Goal: Task Accomplishment & Management: Manage account settings

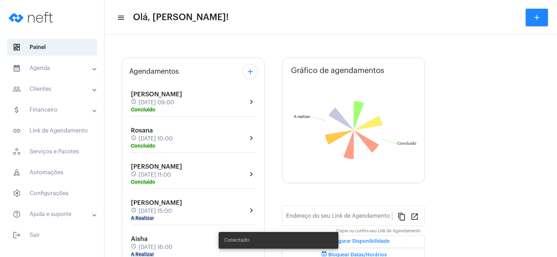
type input "[URL][DOMAIN_NAME]"
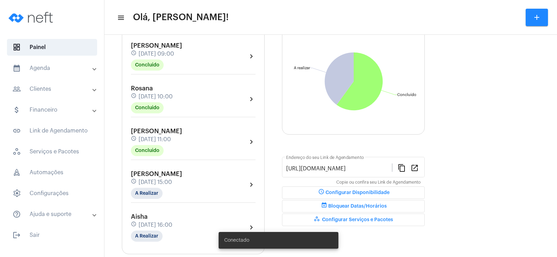
scroll to position [105, 0]
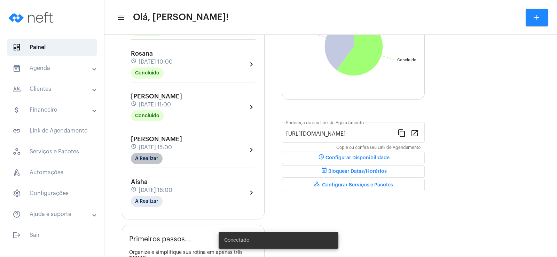
click at [143, 161] on mat-chip "A Realizar" at bounding box center [147, 158] width 32 height 11
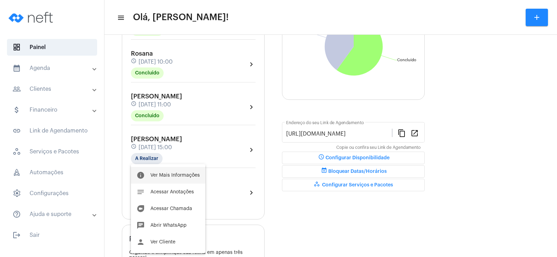
click at [184, 181] on button "info Ver Mais Informações" at bounding box center [168, 175] width 75 height 17
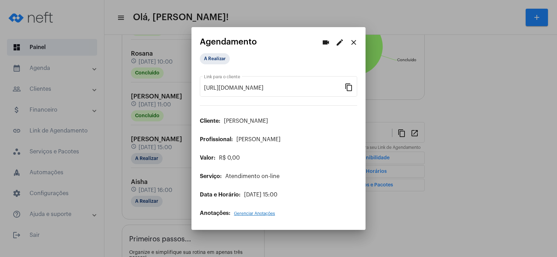
drag, startPoint x: 348, startPoint y: 89, endPoint x: 342, endPoint y: 70, distance: 19.5
click at [348, 88] on mat-icon "content_copy" at bounding box center [349, 87] width 8 height 8
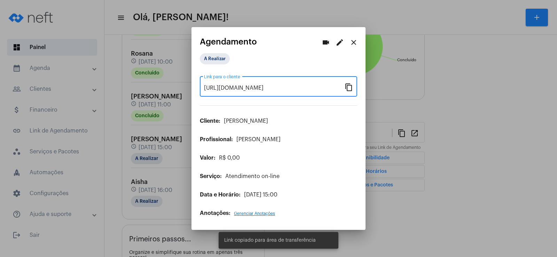
click at [327, 44] on mat-icon "videocam" at bounding box center [326, 42] width 8 height 8
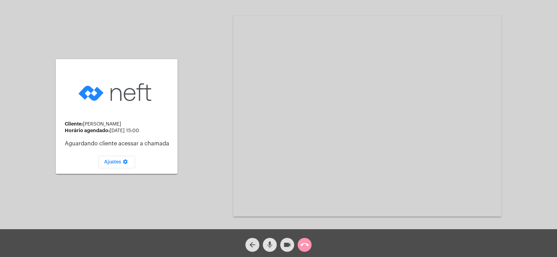
click at [270, 245] on mat-icon "mic" at bounding box center [270, 245] width 8 height 8
click at [286, 245] on mat-icon "videocam" at bounding box center [287, 245] width 8 height 8
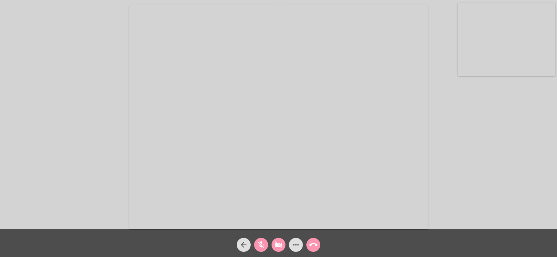
click at [262, 243] on body "Acessando Câmera e Microfone... arrow_back mic_off videocam_off more_horiz call…" at bounding box center [278, 128] width 557 height 257
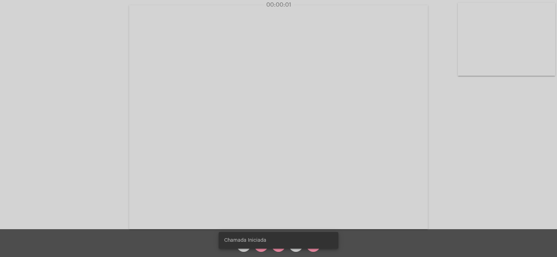
click at [261, 249] on div "Chamada Iniciada" at bounding box center [278, 240] width 137 height 33
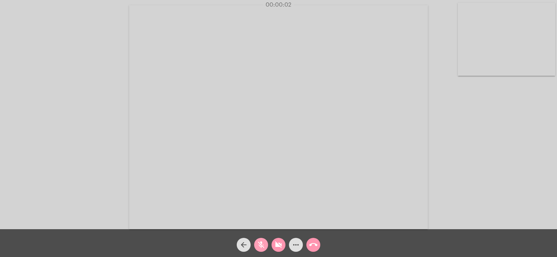
click at [261, 249] on mat-icon "mic_off" at bounding box center [261, 245] width 8 height 8
click at [280, 246] on mat-icon "videocam_off" at bounding box center [279, 245] width 8 height 8
click at [304, 249] on div "more_horiz" at bounding box center [295, 243] width 17 height 17
click at [287, 249] on div "videocam" at bounding box center [278, 243] width 17 height 17
click at [293, 246] on mat-icon "more_horiz" at bounding box center [296, 245] width 8 height 8
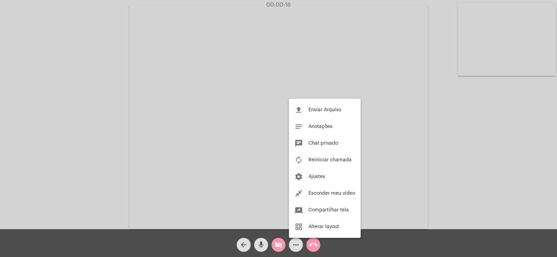
click at [281, 247] on div at bounding box center [278, 128] width 557 height 257
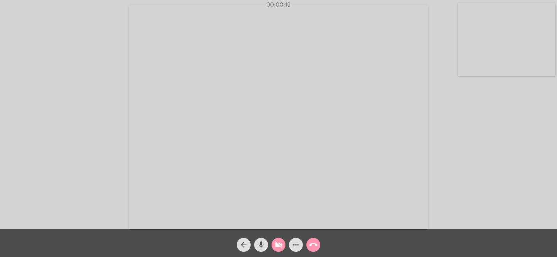
click at [276, 247] on mat-icon "videocam_off" at bounding box center [279, 245] width 8 height 8
click at [295, 247] on mat-icon "more_horiz" at bounding box center [296, 245] width 8 height 8
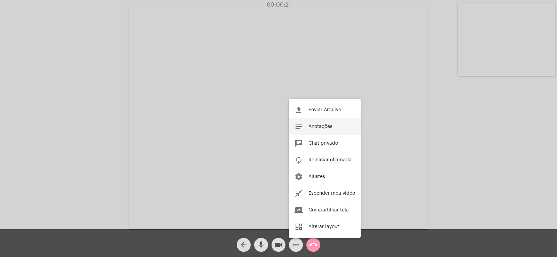
click at [322, 125] on span "Anotações" at bounding box center [321, 126] width 24 height 5
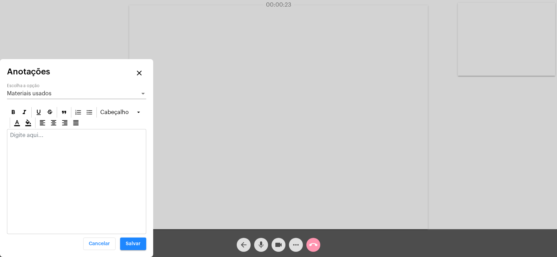
click at [37, 90] on div "Materiais usados Escolha a opção" at bounding box center [76, 92] width 139 height 16
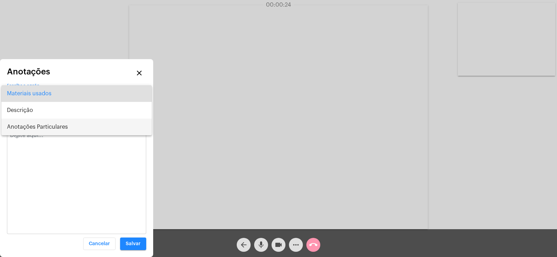
click at [35, 123] on span "Anotações Particulares" at bounding box center [76, 127] width 139 height 17
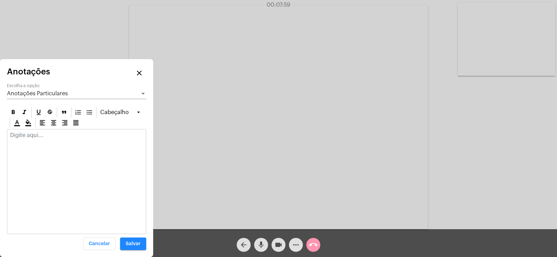
click at [26, 133] on p at bounding box center [76, 135] width 133 height 6
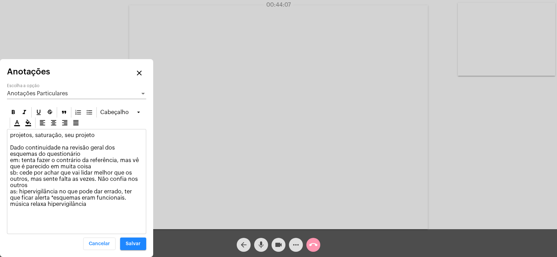
drag, startPoint x: 10, startPoint y: 145, endPoint x: 56, endPoint y: 156, distance: 46.6
click at [56, 156] on p "projetos, saturação, seu projeto Dado continuidade na revisão geral dos esquema…" at bounding box center [76, 169] width 133 height 75
copy p "Dado continuidade na revisão geral dos esquemas do questionário"
click at [49, 92] on span "Anotações Particulares" at bounding box center [37, 94] width 61 height 6
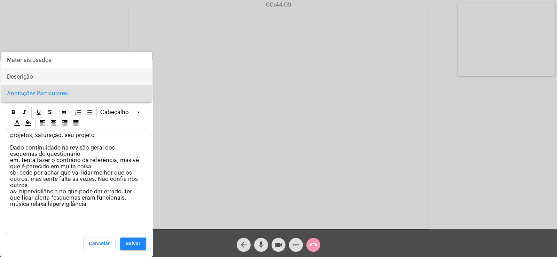
click at [31, 78] on span "Descrição" at bounding box center [76, 77] width 139 height 17
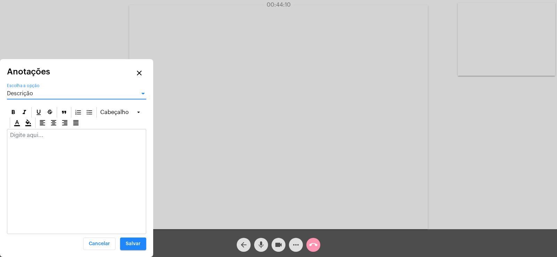
click at [31, 140] on div at bounding box center [76, 137] width 139 height 15
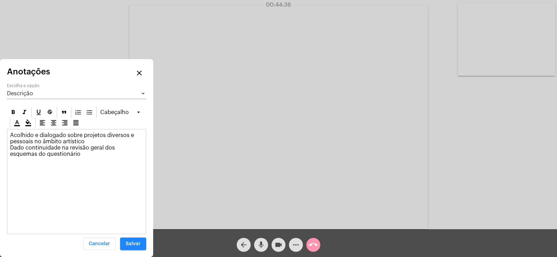
click at [105, 137] on p "Acolhido e dialogado sobre projetos diversos e pessoais no âmbito artístico Dad…" at bounding box center [76, 144] width 133 height 25
click at [130, 246] on span "Salvar" at bounding box center [133, 244] width 15 height 5
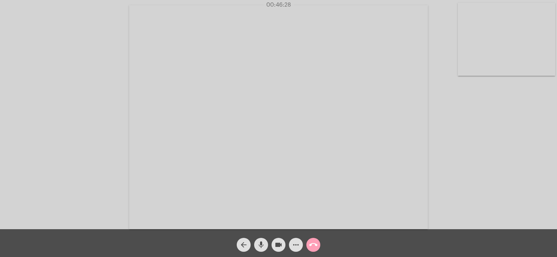
click at [315, 242] on mat-icon "call_end" at bounding box center [313, 245] width 8 height 8
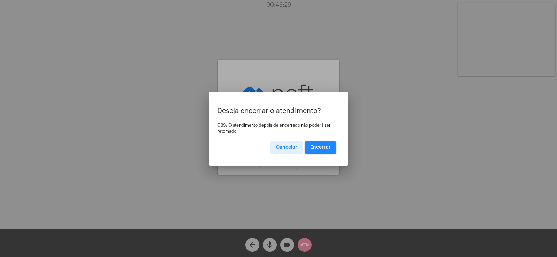
click at [319, 150] on button "Encerrar" at bounding box center [321, 147] width 32 height 13
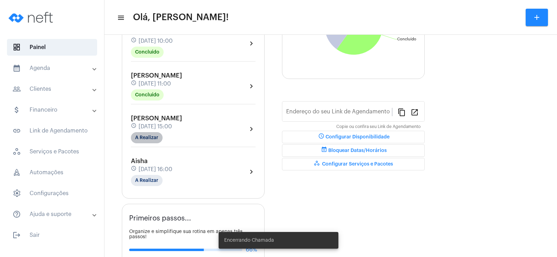
click at [151, 135] on mat-chip "A Realizar" at bounding box center [147, 137] width 32 height 11
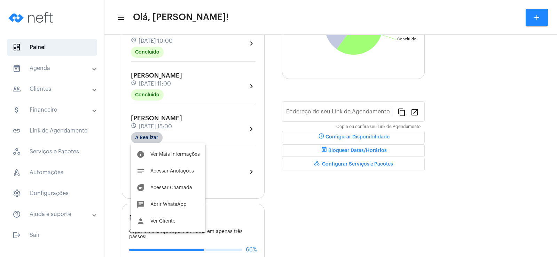
type input "[URL][DOMAIN_NAME]"
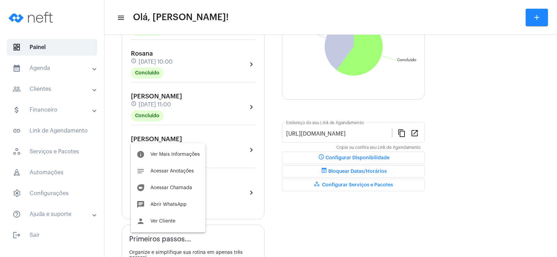
scroll to position [125, 0]
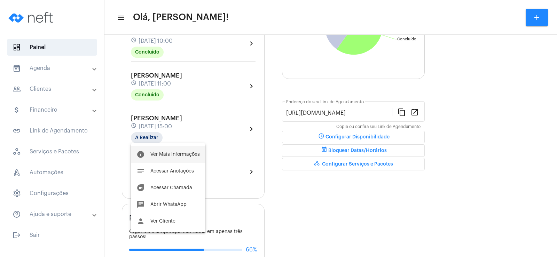
click at [163, 153] on span "Ver Mais Informações" at bounding box center [174, 154] width 49 height 5
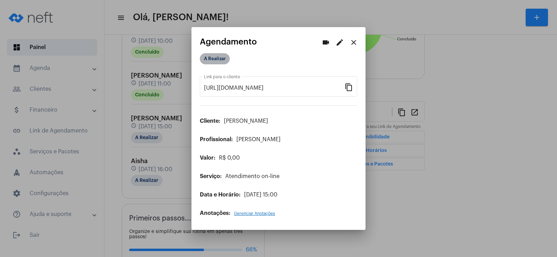
click at [215, 59] on mat-chip "A Realizar" at bounding box center [215, 58] width 30 height 11
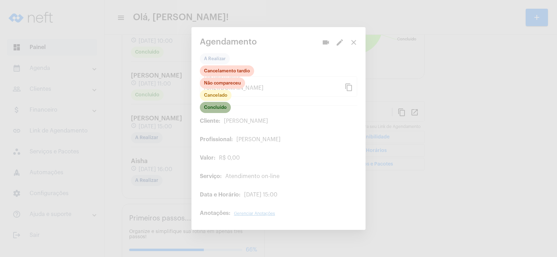
click at [213, 108] on mat-chip "Concluído" at bounding box center [215, 107] width 31 height 11
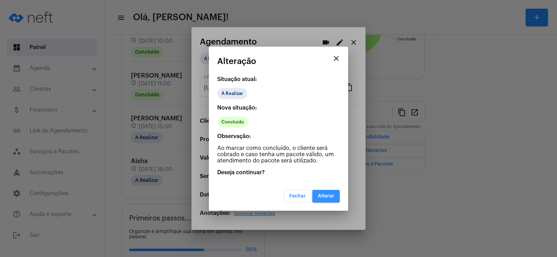
click at [329, 197] on span "Alterar" at bounding box center [326, 196] width 16 height 5
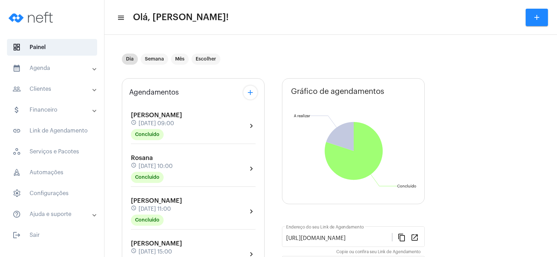
scroll to position [105, 0]
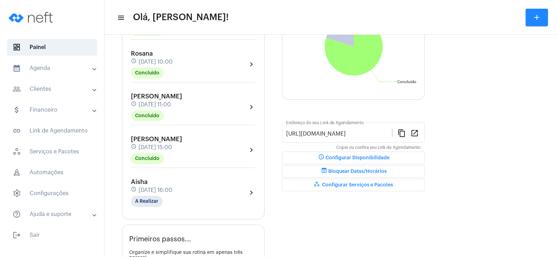
click at [161, 198] on div "Aisha schedule [DATE] 16:00 A Realizar" at bounding box center [151, 193] width 41 height 29
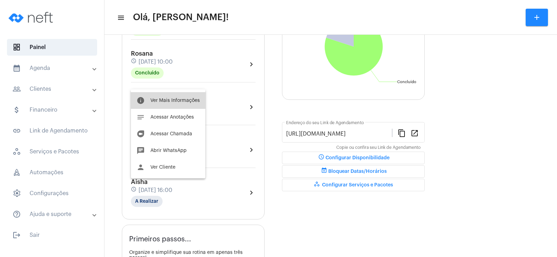
click at [172, 100] on span "Ver Mais Informações" at bounding box center [174, 100] width 49 height 5
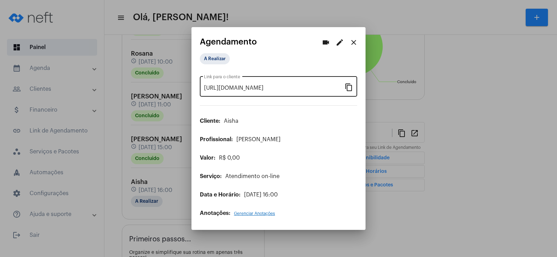
click at [345, 85] on mat-icon "content_copy" at bounding box center [349, 87] width 8 height 8
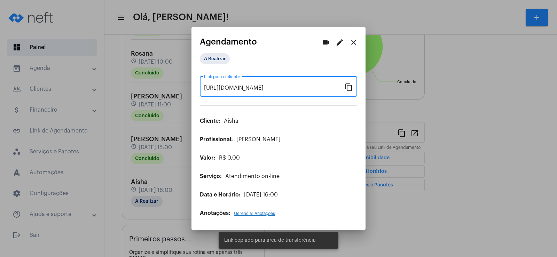
click at [326, 43] on mat-icon "videocam" at bounding box center [326, 42] width 8 height 8
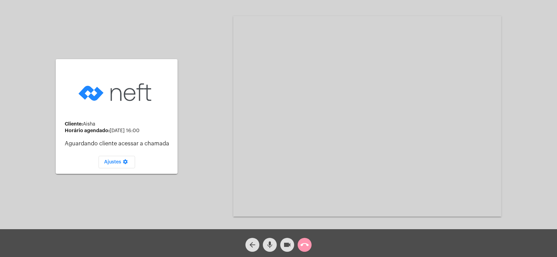
click at [266, 248] on mat-icon "mic" at bounding box center [270, 245] width 8 height 8
click at [282, 247] on button "videocam" at bounding box center [287, 245] width 14 height 14
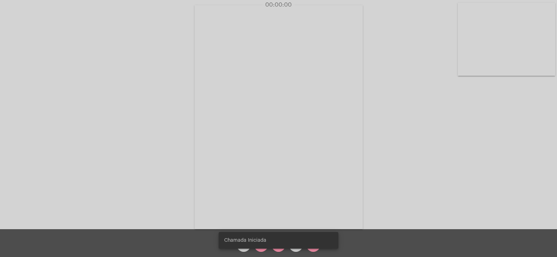
click at [257, 249] on div "Chamada Iniciada" at bounding box center [278, 240] width 137 height 33
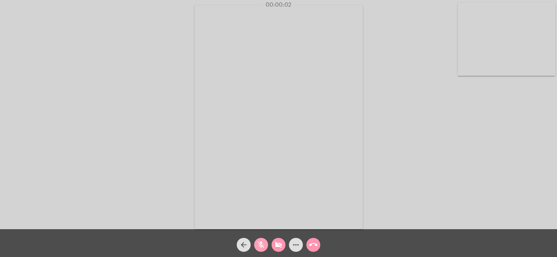
click at [261, 248] on mat-icon "mic_off" at bounding box center [261, 245] width 8 height 8
click at [280, 249] on mat-icon "videocam_off" at bounding box center [279, 245] width 8 height 8
click at [300, 243] on button "more_horiz" at bounding box center [296, 245] width 14 height 14
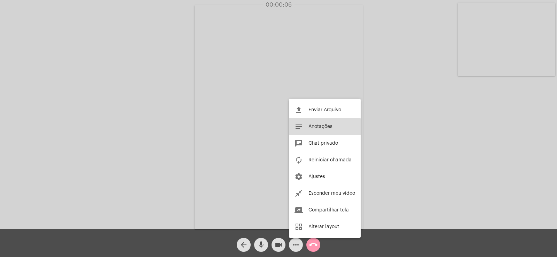
click at [308, 128] on button "notes Anotações" at bounding box center [325, 126] width 72 height 17
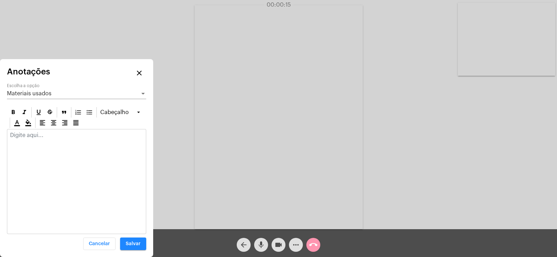
click at [42, 94] on span "Materiais usados" at bounding box center [29, 94] width 45 height 6
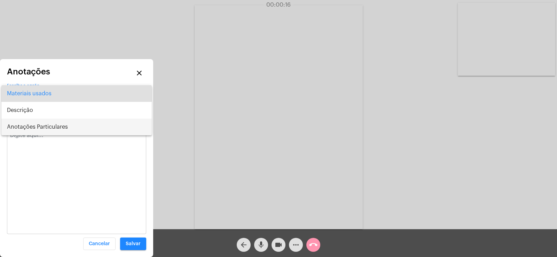
click at [46, 130] on span "Anotações Particulares" at bounding box center [76, 127] width 139 height 17
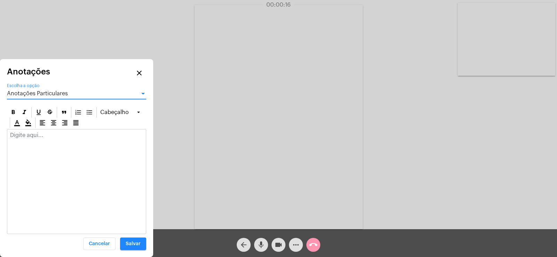
click at [34, 137] on p at bounding box center [76, 135] width 133 height 6
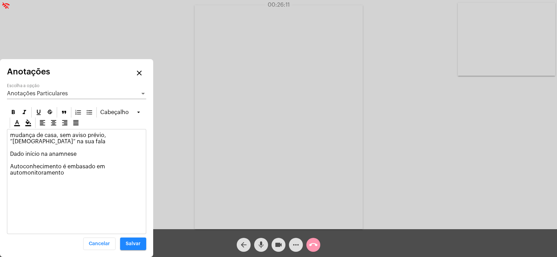
click at [25, 170] on p "mudança de casa, sem aviso prévio, ”[DEMOGRAPHIC_DATA]” na sua fala Dado início…" at bounding box center [76, 154] width 133 height 44
click at [27, 169] on p "mudança de casa, sem aviso prévio, ”[DEMOGRAPHIC_DATA]” na sua fala Dado início…" at bounding box center [76, 154] width 133 height 44
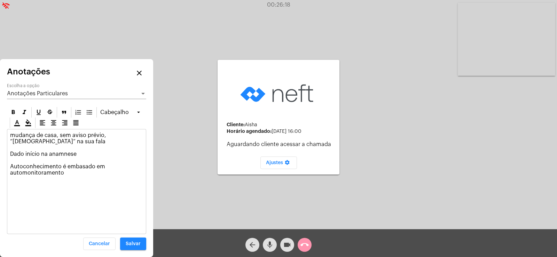
click at [3, 7] on div "00:26:18" at bounding box center [278, 5] width 557 height 6
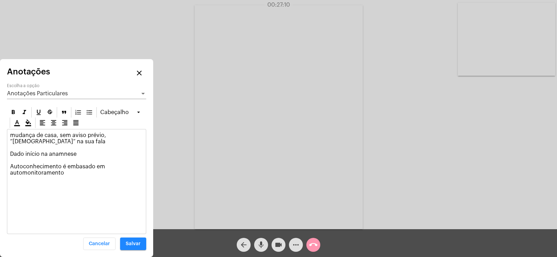
click at [59, 175] on p "mudança de casa, sem aviso prévio, ”[DEMOGRAPHIC_DATA]” na sua fala Dado início…" at bounding box center [76, 154] width 133 height 44
click at [62, 172] on p "mudança de casa, sem aviso prévio, ”[DEMOGRAPHIC_DATA]” na sua fala Dado início…" at bounding box center [76, 154] width 133 height 44
drag, startPoint x: 65, startPoint y: 167, endPoint x: 50, endPoint y: 169, distance: 15.5
click at [62, 177] on div "mudança de casa, sem aviso prévio, ”[DEMOGRAPHIC_DATA]” na sua fala Dado início…" at bounding box center [76, 156] width 139 height 53
drag, startPoint x: 10, startPoint y: 168, endPoint x: 76, endPoint y: 174, distance: 66.1
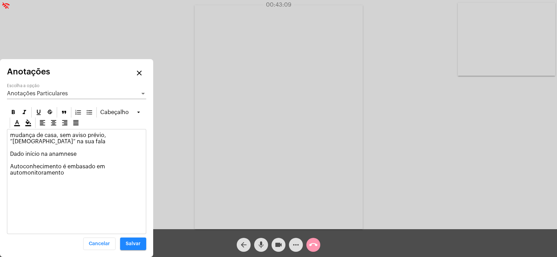
click at [76, 174] on p "mudança de casa, sem aviso prévio, ”[DEMOGRAPHIC_DATA]” na sua fala Dado início…" at bounding box center [76, 154] width 133 height 44
click at [73, 176] on div "mudança de casa, sem aviso prévio, ”[DEMOGRAPHIC_DATA]” na sua fala Dado início…" at bounding box center [76, 156] width 139 height 53
drag, startPoint x: 8, startPoint y: 155, endPoint x: 86, endPoint y: 152, distance: 78.1
click at [86, 152] on div "mudança de casa, sem aviso prévio, ”[DEMOGRAPHIC_DATA]” na sua fala Dado início…" at bounding box center [76, 156] width 139 height 53
copy p "Dado início na anamnese"
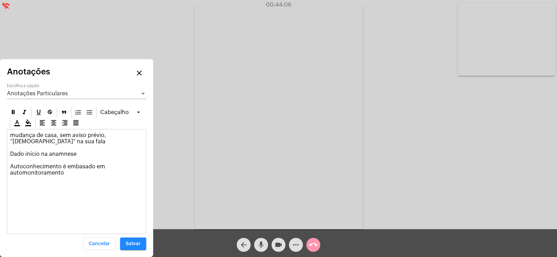
click at [45, 95] on span "Anotações Particulares" at bounding box center [37, 94] width 61 height 6
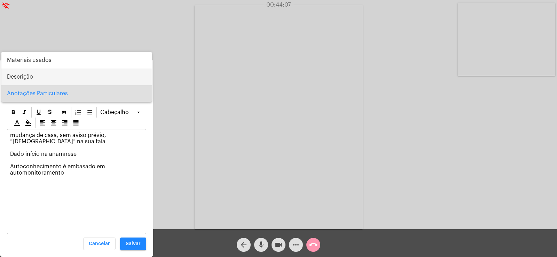
click at [26, 75] on span "Descrição" at bounding box center [76, 77] width 139 height 17
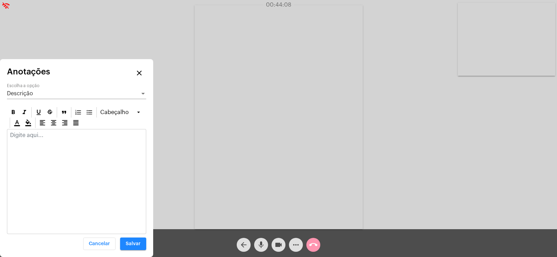
click at [30, 133] on p at bounding box center [76, 135] width 133 height 6
click at [77, 134] on p "Dado início na anamnese dados pessoais e dados clínicos)" at bounding box center [76, 138] width 133 height 13
click at [133, 241] on button "Salvar" at bounding box center [133, 244] width 26 height 13
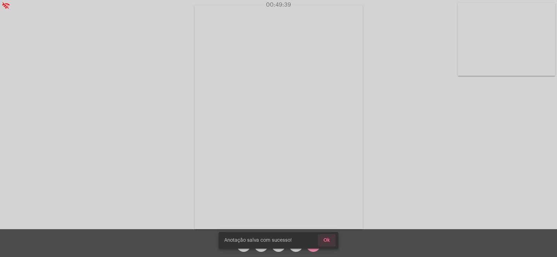
click at [325, 240] on span "Ok" at bounding box center [327, 240] width 7 height 5
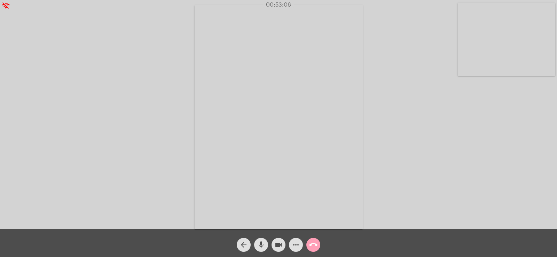
click at [316, 248] on mat-icon "call_end" at bounding box center [313, 245] width 8 height 8
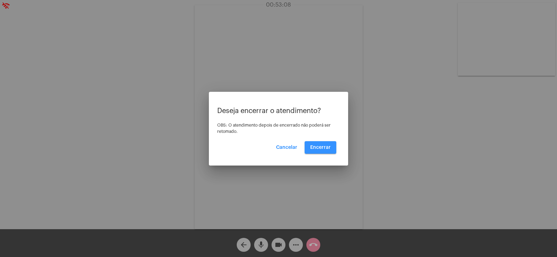
click at [322, 149] on span "Encerrar" at bounding box center [320, 147] width 21 height 5
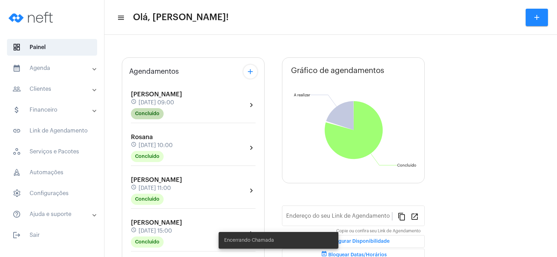
scroll to position [139, 0]
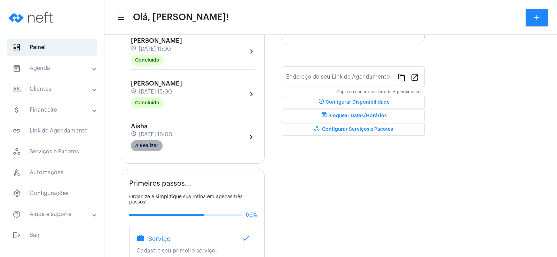
click at [148, 146] on mat-chip "A Realizar" at bounding box center [147, 145] width 32 height 11
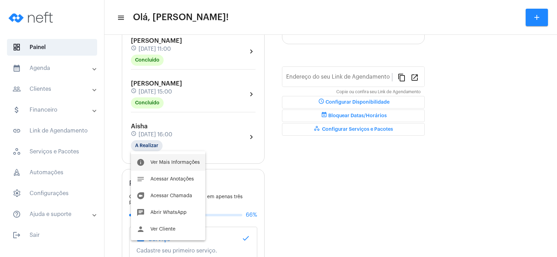
click at [186, 162] on span "Ver Mais Informações" at bounding box center [174, 162] width 49 height 5
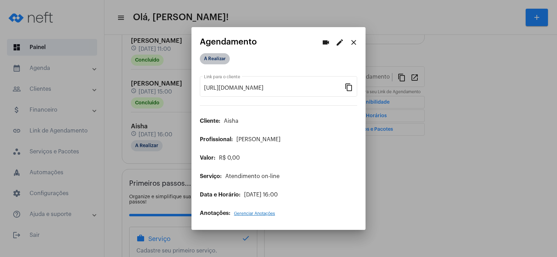
click at [214, 59] on mat-chip "A Realizar" at bounding box center [215, 58] width 30 height 11
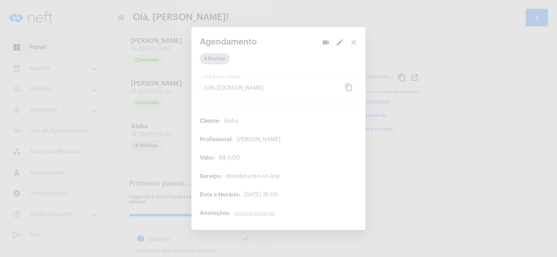
type input "[URL][DOMAIN_NAME]"
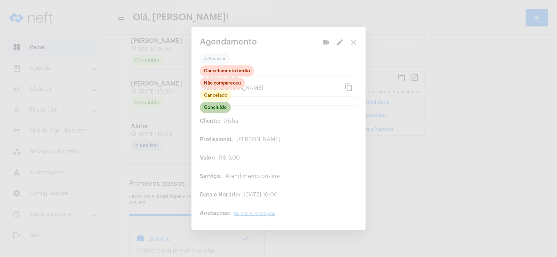
click at [218, 109] on mat-chip "Concluído" at bounding box center [215, 107] width 31 height 11
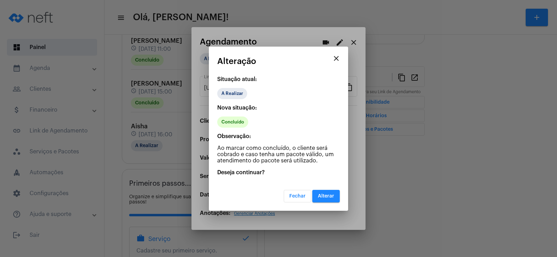
click at [332, 195] on span "Alterar" at bounding box center [326, 196] width 16 height 5
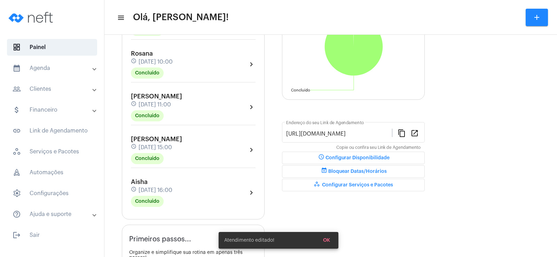
scroll to position [174, 0]
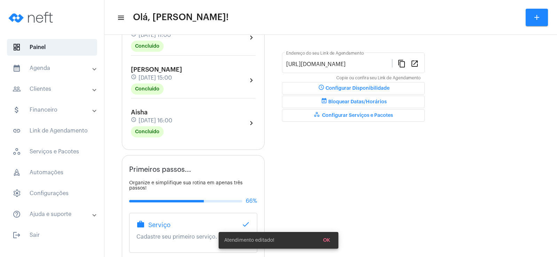
click at [154, 138] on div "Aisha schedule [DATE] 16:00 Concluído chevron_right" at bounding box center [193, 123] width 128 height 32
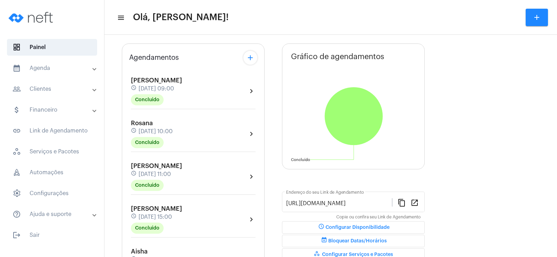
scroll to position [0, 0]
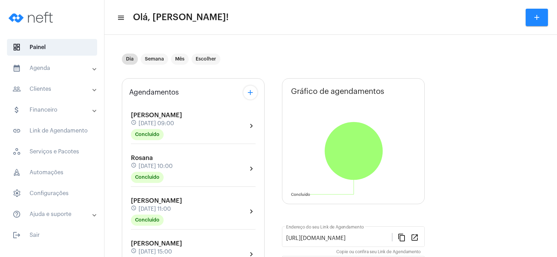
click at [251, 98] on button "add" at bounding box center [251, 93] width 14 height 14
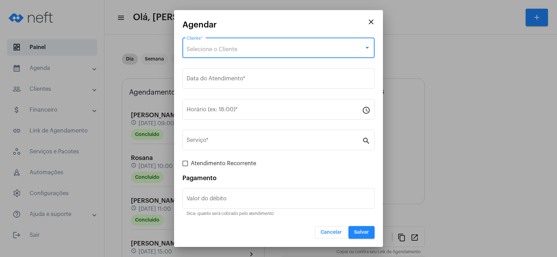
click at [222, 46] on div "Selecione o Cliente" at bounding box center [276, 49] width 178 height 6
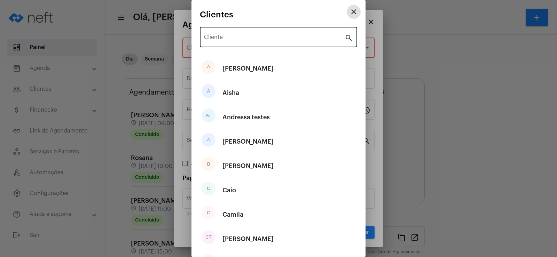
click at [223, 43] on div "Cliente" at bounding box center [274, 36] width 141 height 22
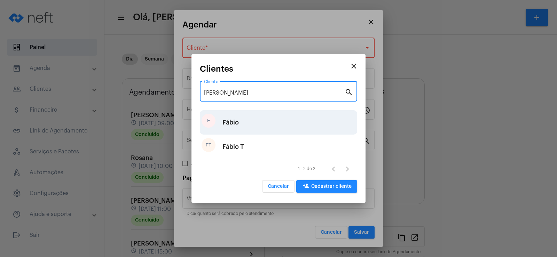
type input "[PERSON_NAME]"
click at [250, 123] on div "F Fábio" at bounding box center [278, 122] width 157 height 24
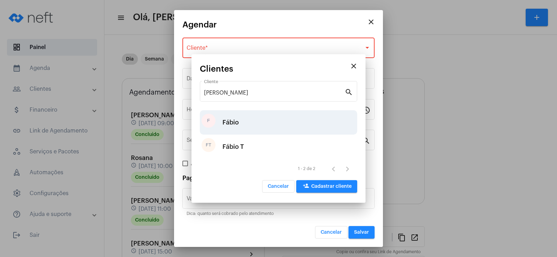
type input "R$"
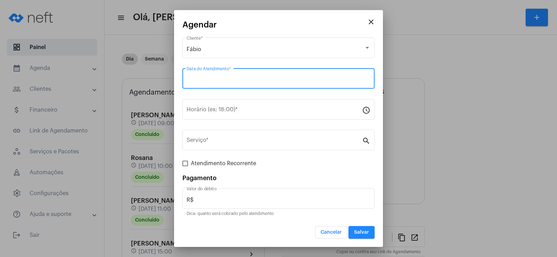
click at [221, 83] on input "Data do Atendimento *" at bounding box center [279, 80] width 184 height 6
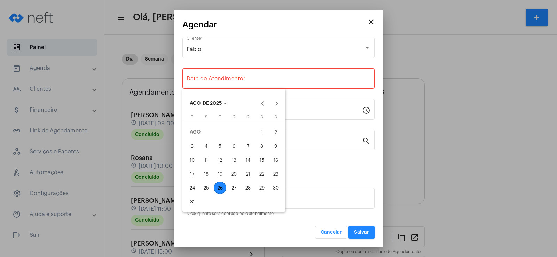
click at [223, 187] on div "26" at bounding box center [220, 188] width 13 height 13
type input "[DATE]"
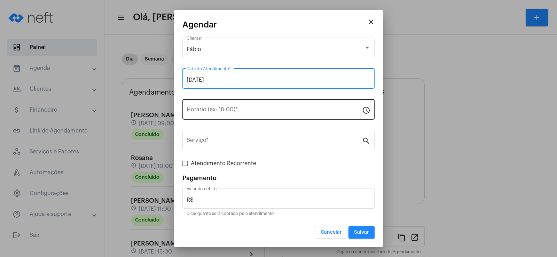
click at [209, 116] on div "Horário (ex: 18:00) *" at bounding box center [275, 109] width 176 height 22
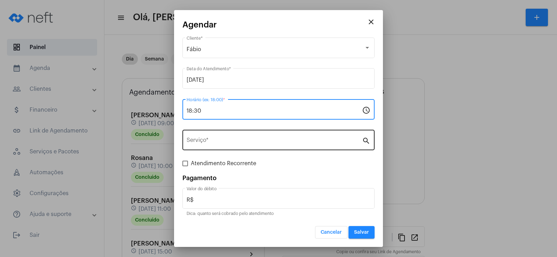
type input "18:30"
click at [212, 141] on input "Serviço *" at bounding box center [275, 142] width 176 height 6
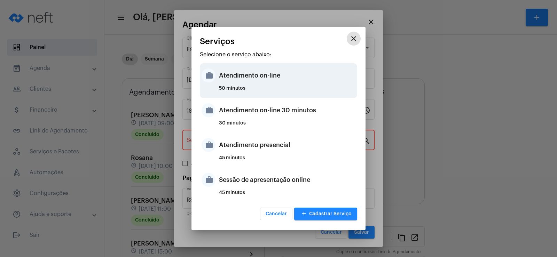
click at [238, 78] on div "Atendimento on-line" at bounding box center [287, 75] width 137 height 21
type input "Atendimento on-line"
type input "R$ 0"
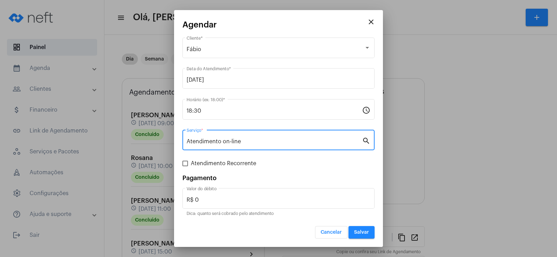
click at [364, 239] on button "Salvar" at bounding box center [362, 232] width 26 height 13
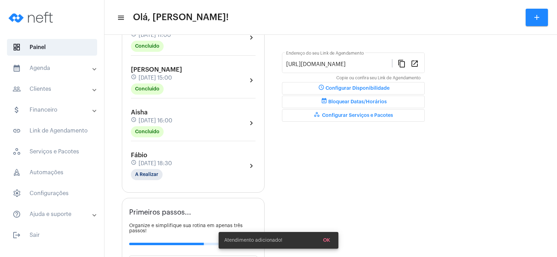
scroll to position [209, 0]
